Goal: Information Seeking & Learning: Learn about a topic

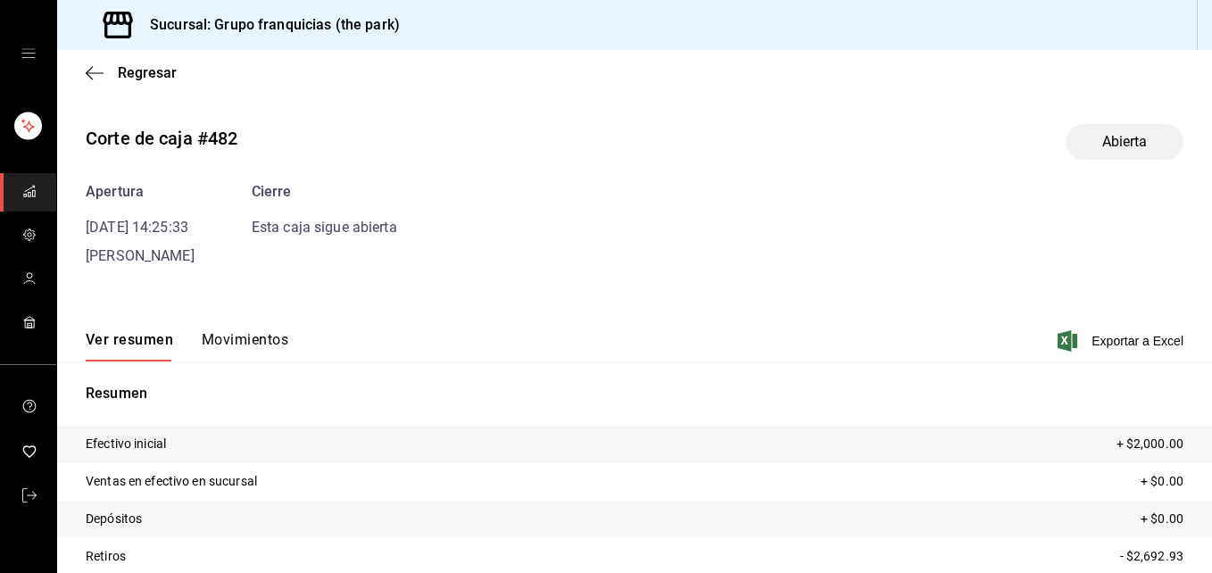
scroll to position [135, 0]
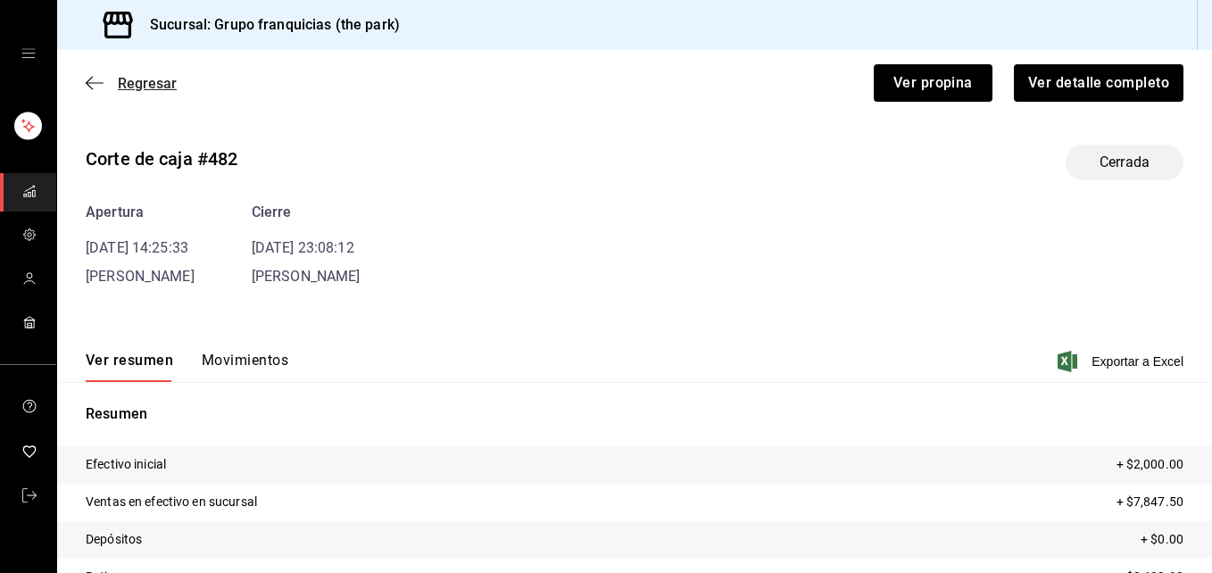
click at [89, 78] on icon "button" at bounding box center [95, 83] width 18 height 16
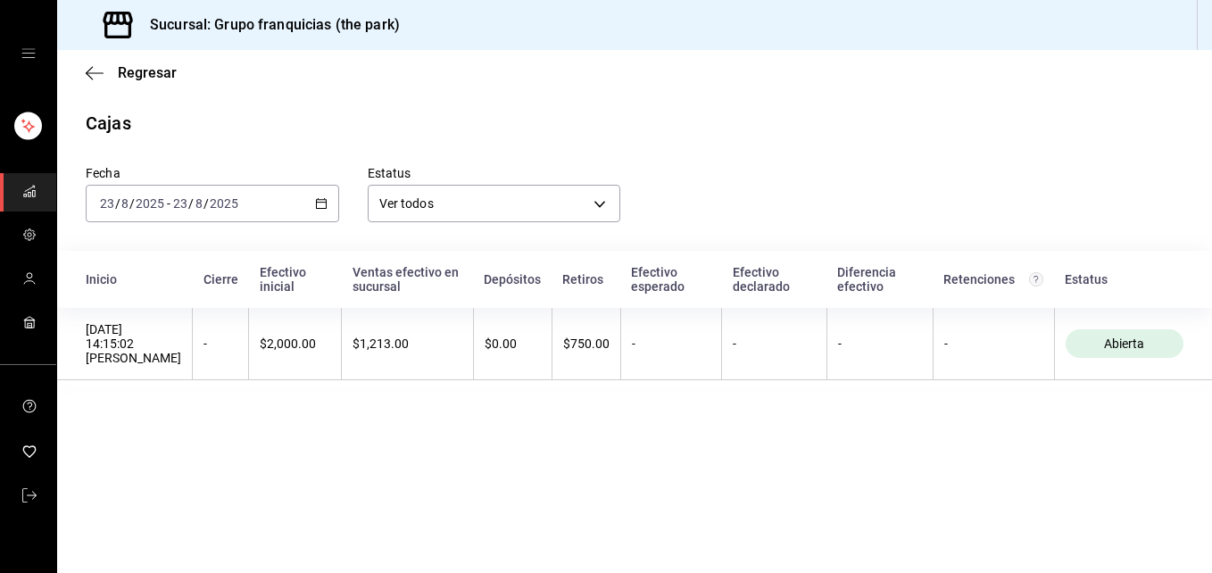
drag, startPoint x: 168, startPoint y: 4, endPoint x: 713, endPoint y: 464, distance: 713.2
click at [713, 464] on main "Regresar Cajas Fecha [DATE] [DATE] - [DATE] [DATE] Estatus Ver todos ALL Inicio…" at bounding box center [634, 311] width 1155 height 523
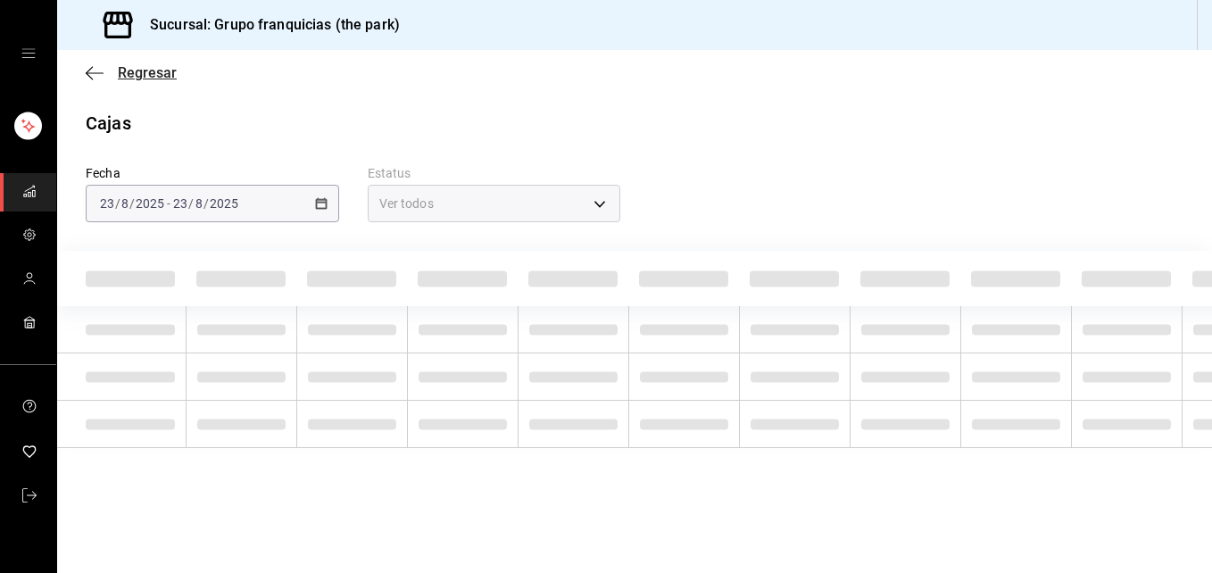
click at [145, 69] on span "Regresar" at bounding box center [147, 72] width 59 height 17
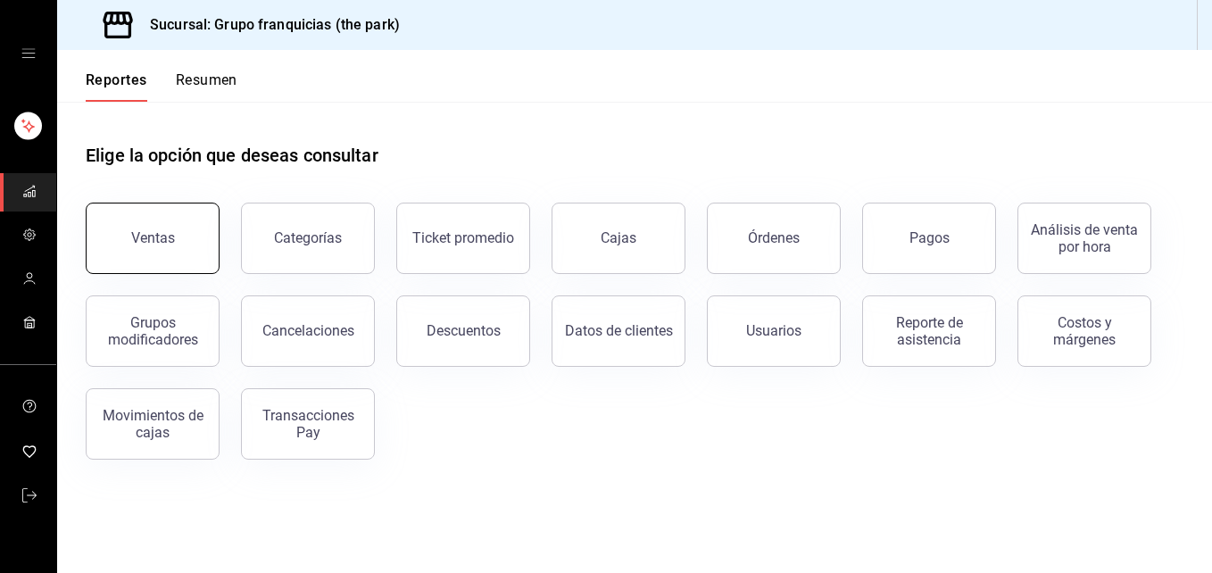
click at [173, 216] on button "Ventas" at bounding box center [153, 238] width 134 height 71
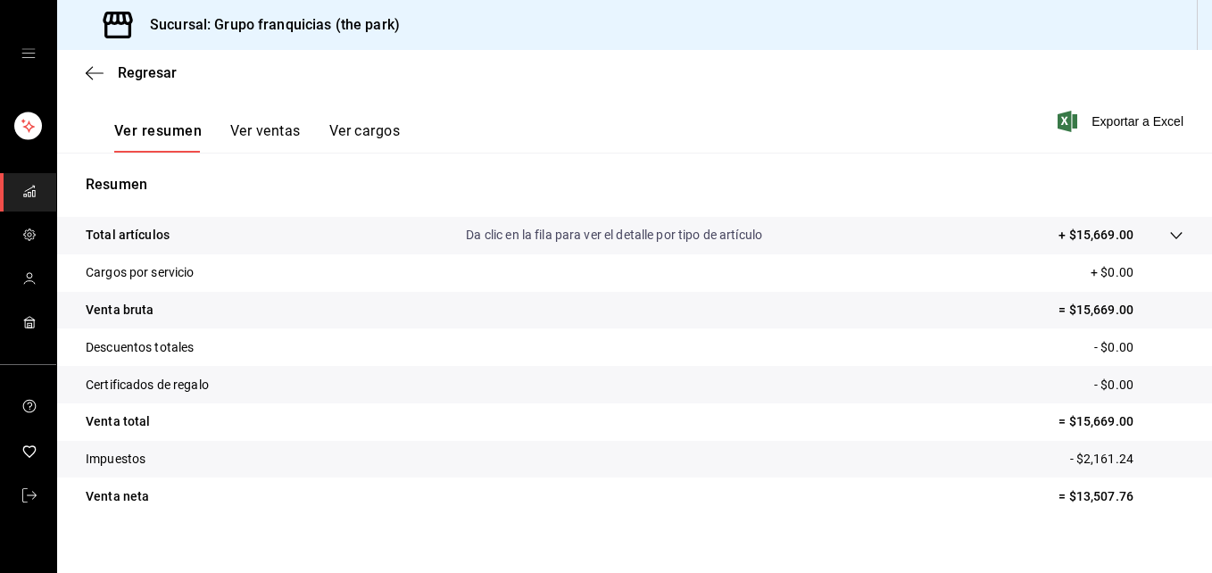
scroll to position [282, 0]
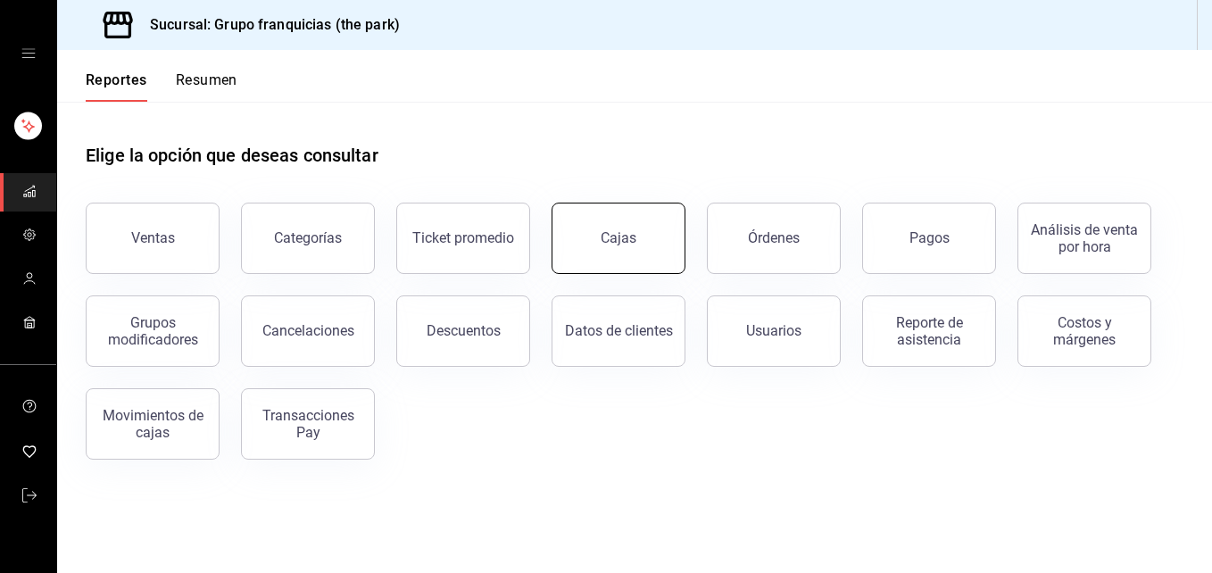
click at [593, 236] on button "Cajas" at bounding box center [619, 238] width 134 height 71
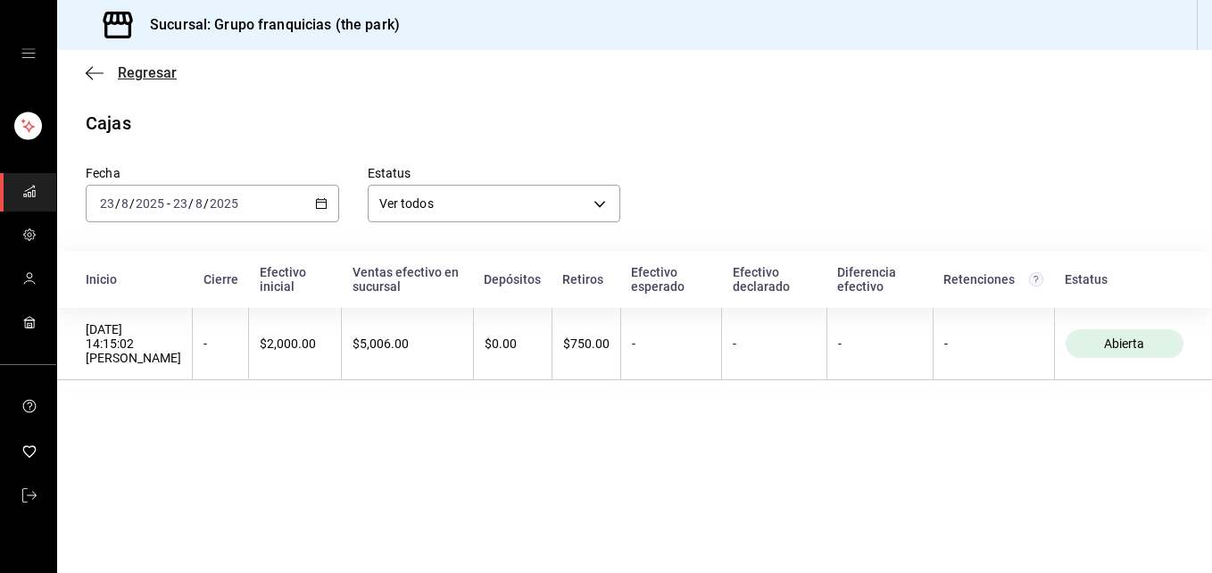
click at [130, 73] on span "Regresar" at bounding box center [147, 72] width 59 height 17
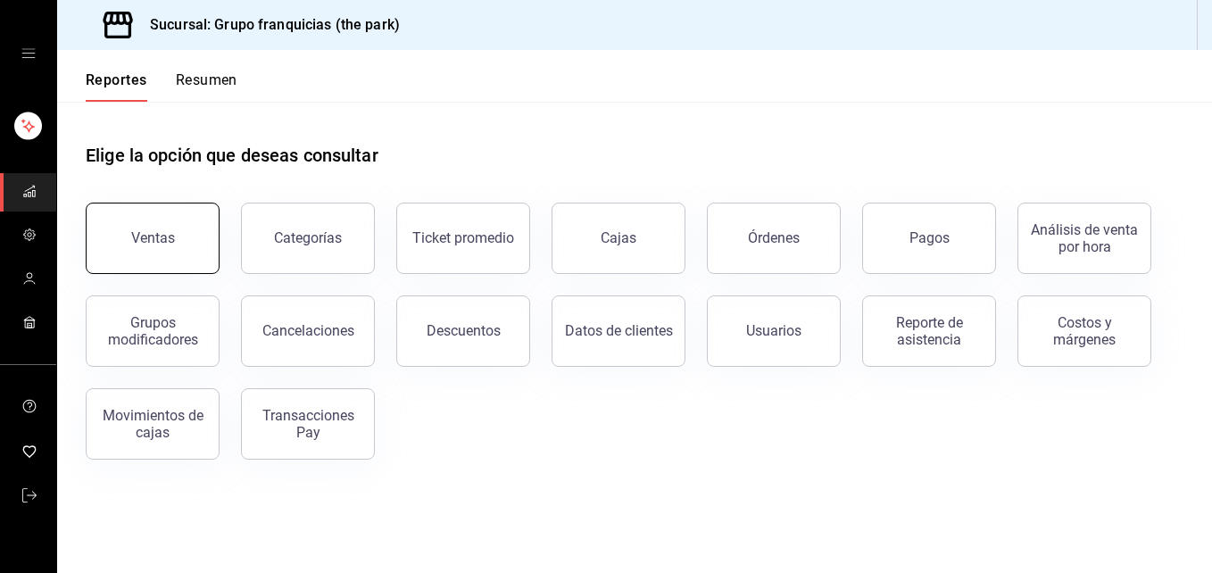
click at [158, 233] on div "Ventas" at bounding box center [153, 237] width 44 height 17
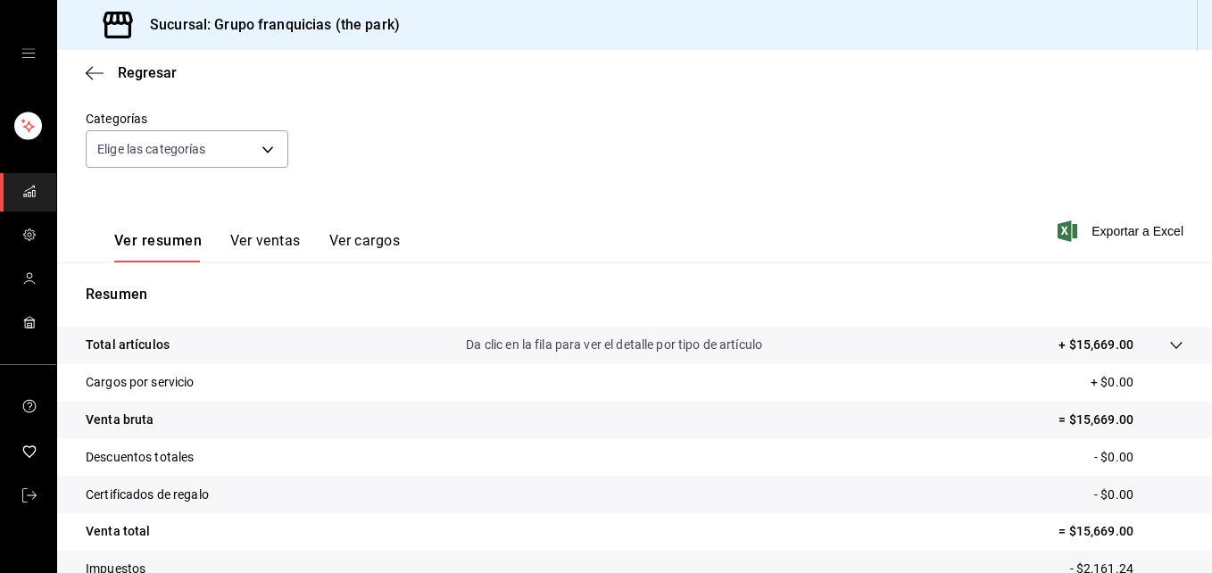
scroll to position [121, 0]
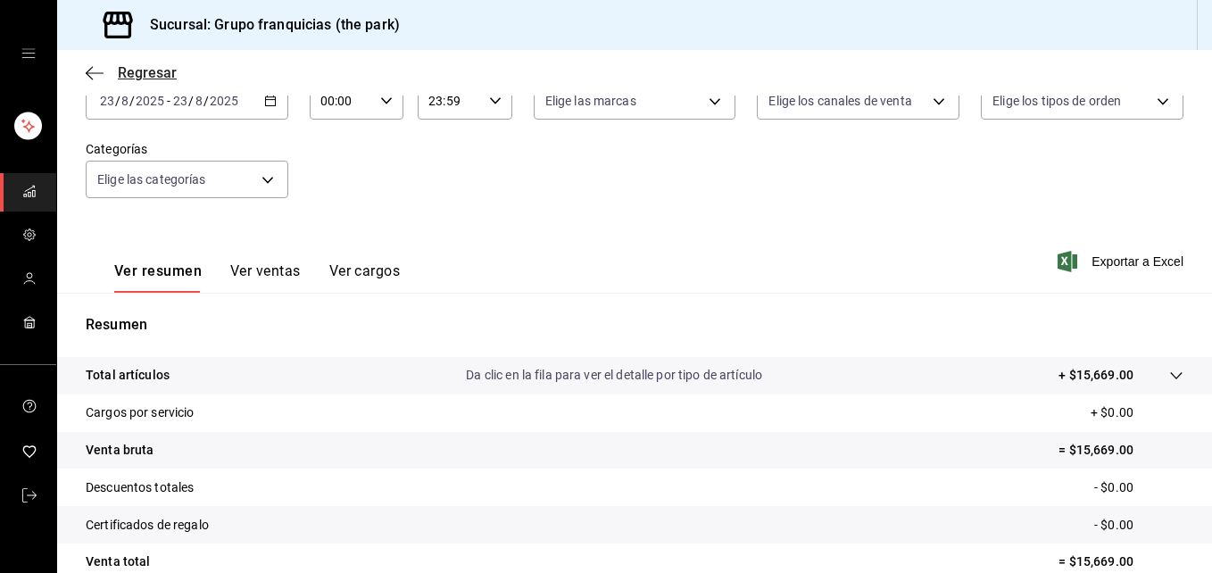
click at [111, 75] on span "Regresar" at bounding box center [131, 72] width 91 height 17
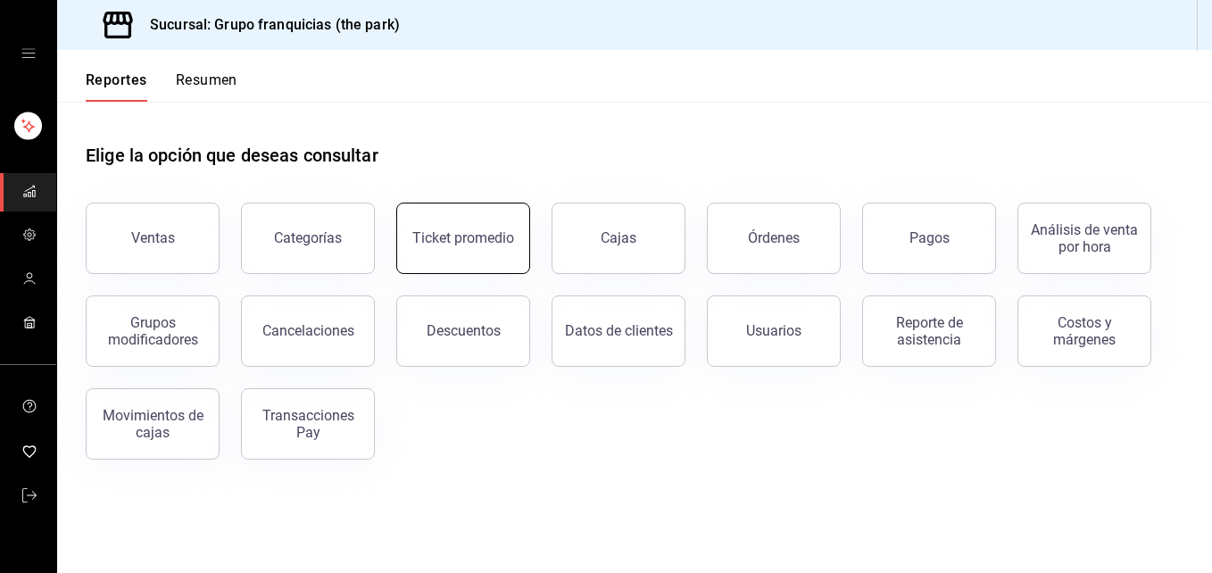
click at [485, 228] on button "Ticket promedio" at bounding box center [463, 238] width 134 height 71
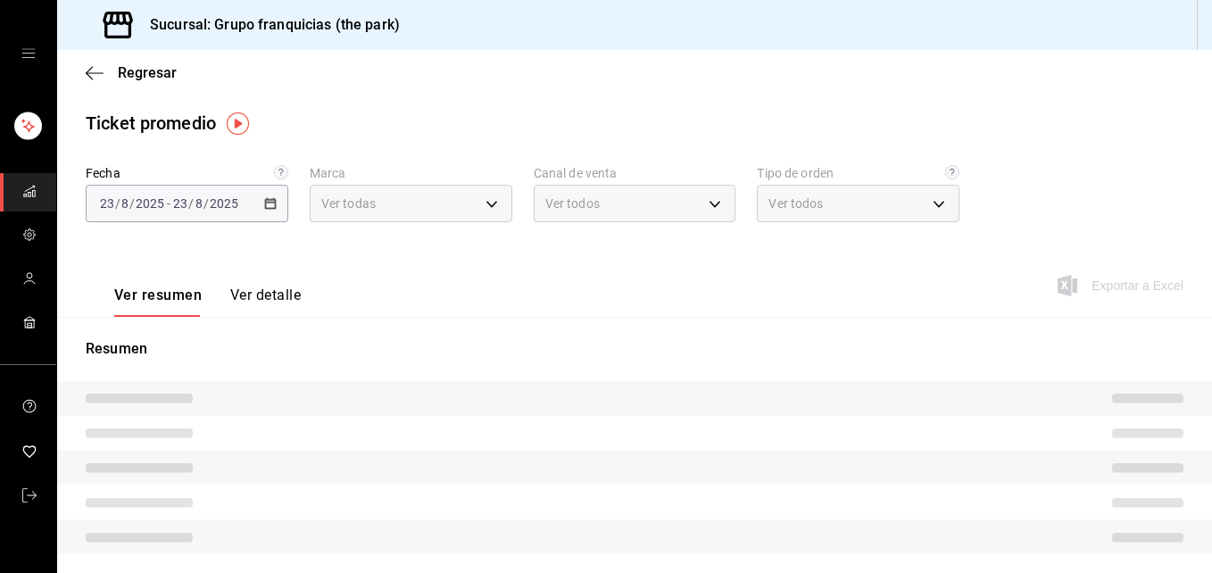
type input "51b0612d-0bc9-4dd2-8441-39dfe55025e1"
type input "PARROT,UBER_EATS,RAPPI,DIDI_FOOD,ONLINE"
type input "7a84c13e-6cf7-4ffe-bb4f-6c105142f344,435704cc-29ee-4c6e-bfda-3346f965b59d,0bf08…"
